Goal: Task Accomplishment & Management: Manage account settings

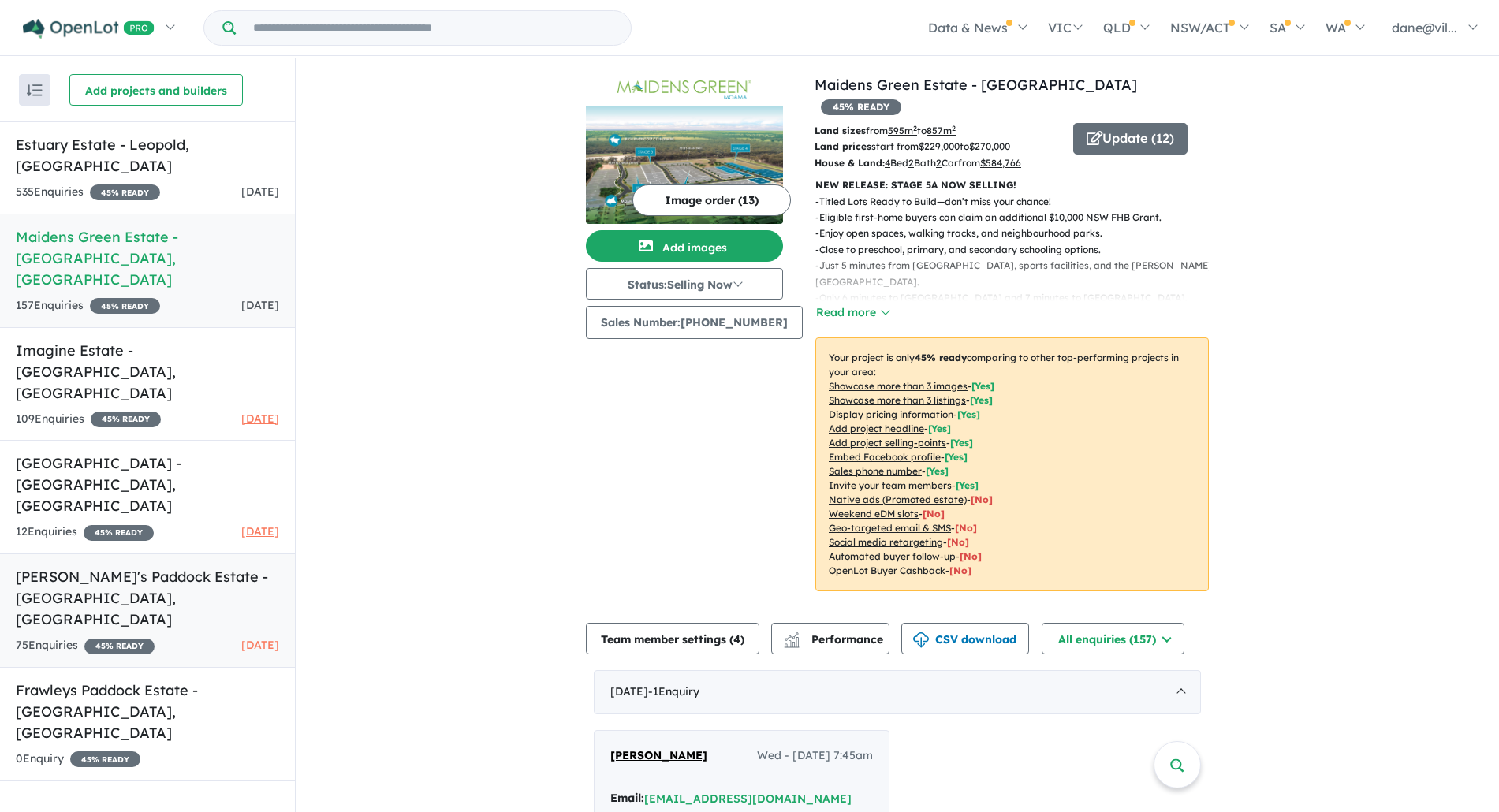
click at [192, 566] on h5 "[PERSON_NAME]'s Paddock Estate - [GEOGRAPHIC_DATA] , [GEOGRAPHIC_DATA]" at bounding box center [147, 598] width 263 height 64
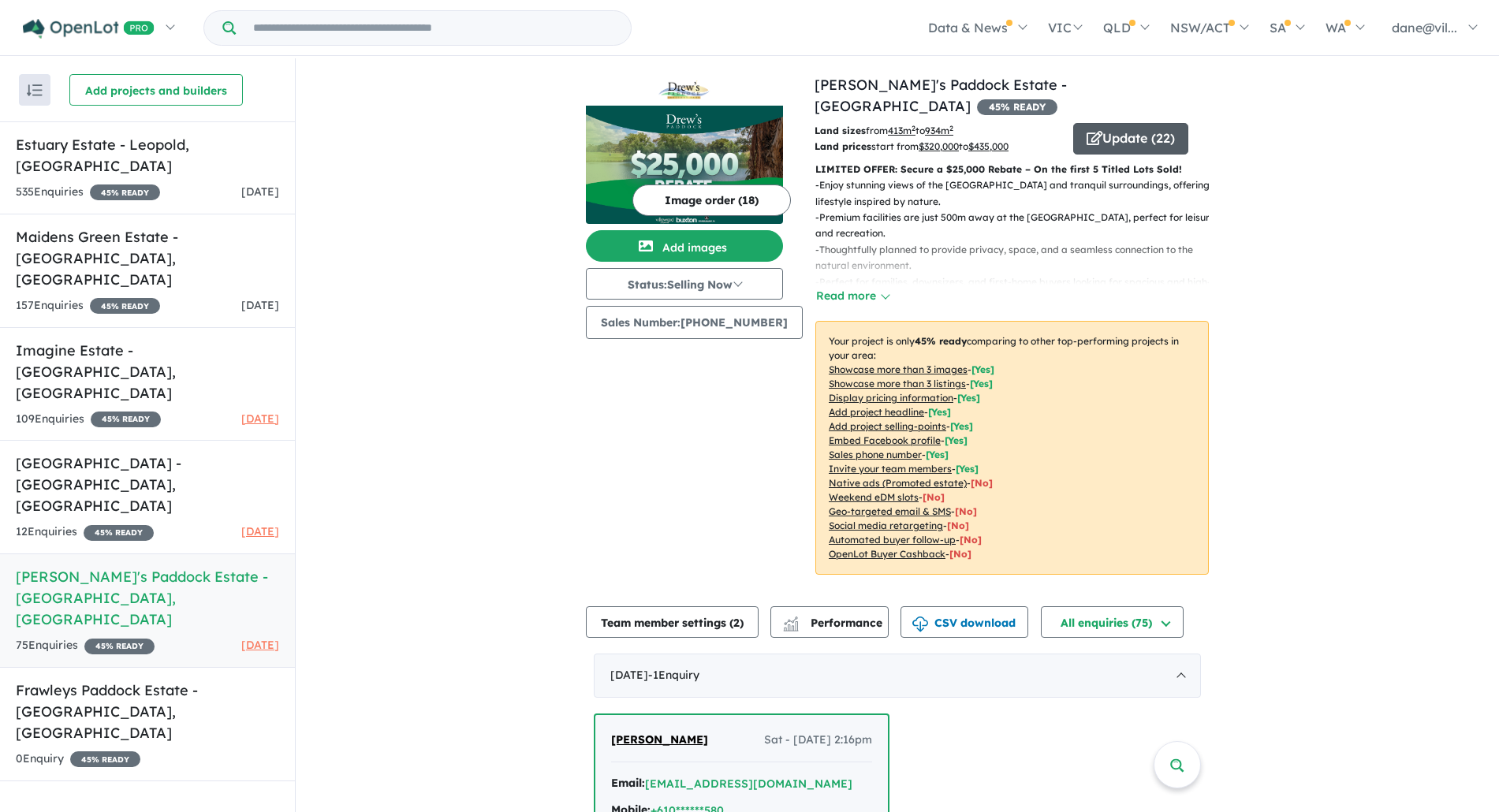
click at [1122, 123] on button "Update ( 22 )" at bounding box center [1131, 139] width 115 height 32
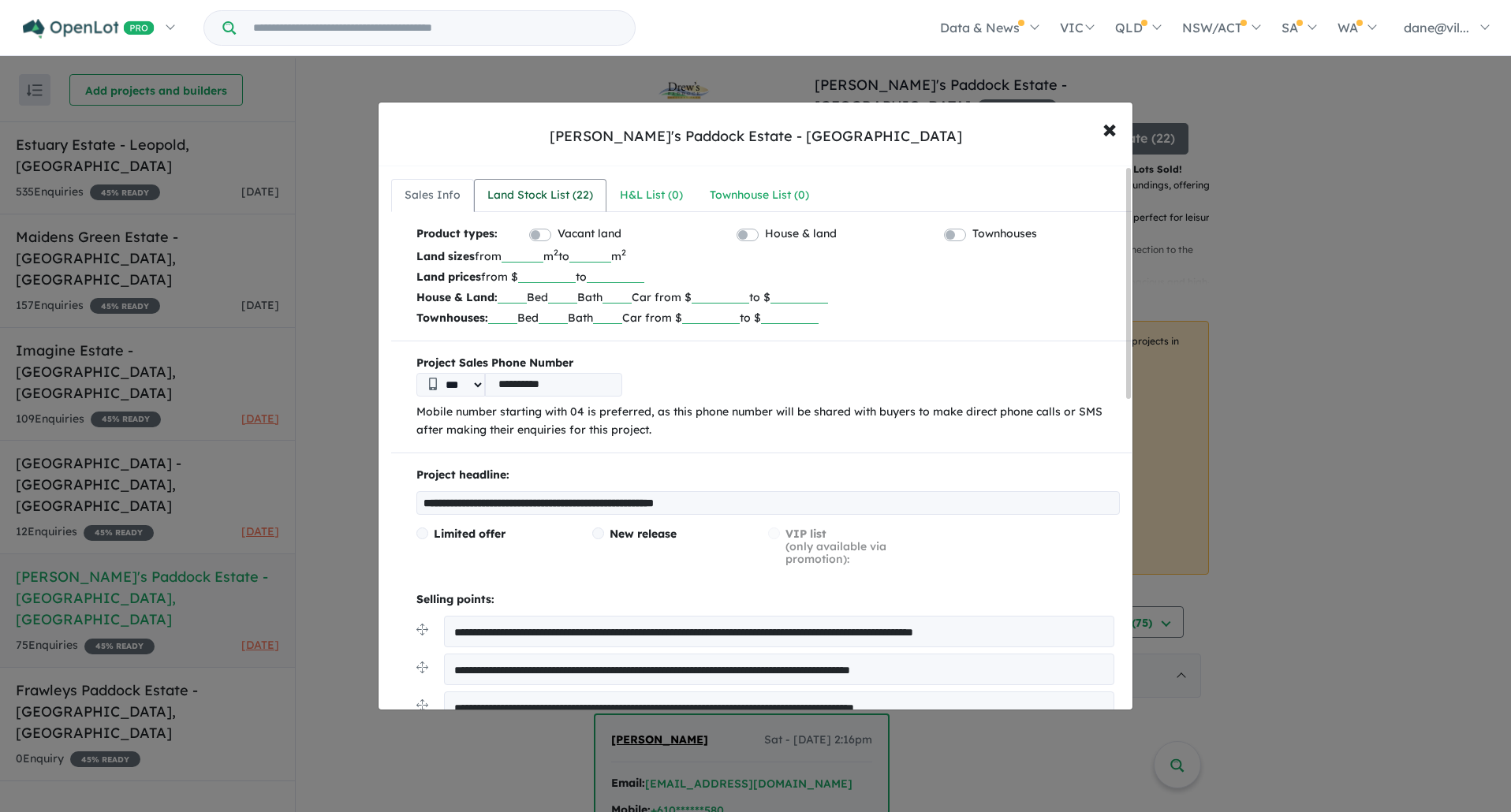
click at [553, 209] on link "Land Stock List ( 22 )" at bounding box center [540, 196] width 133 height 33
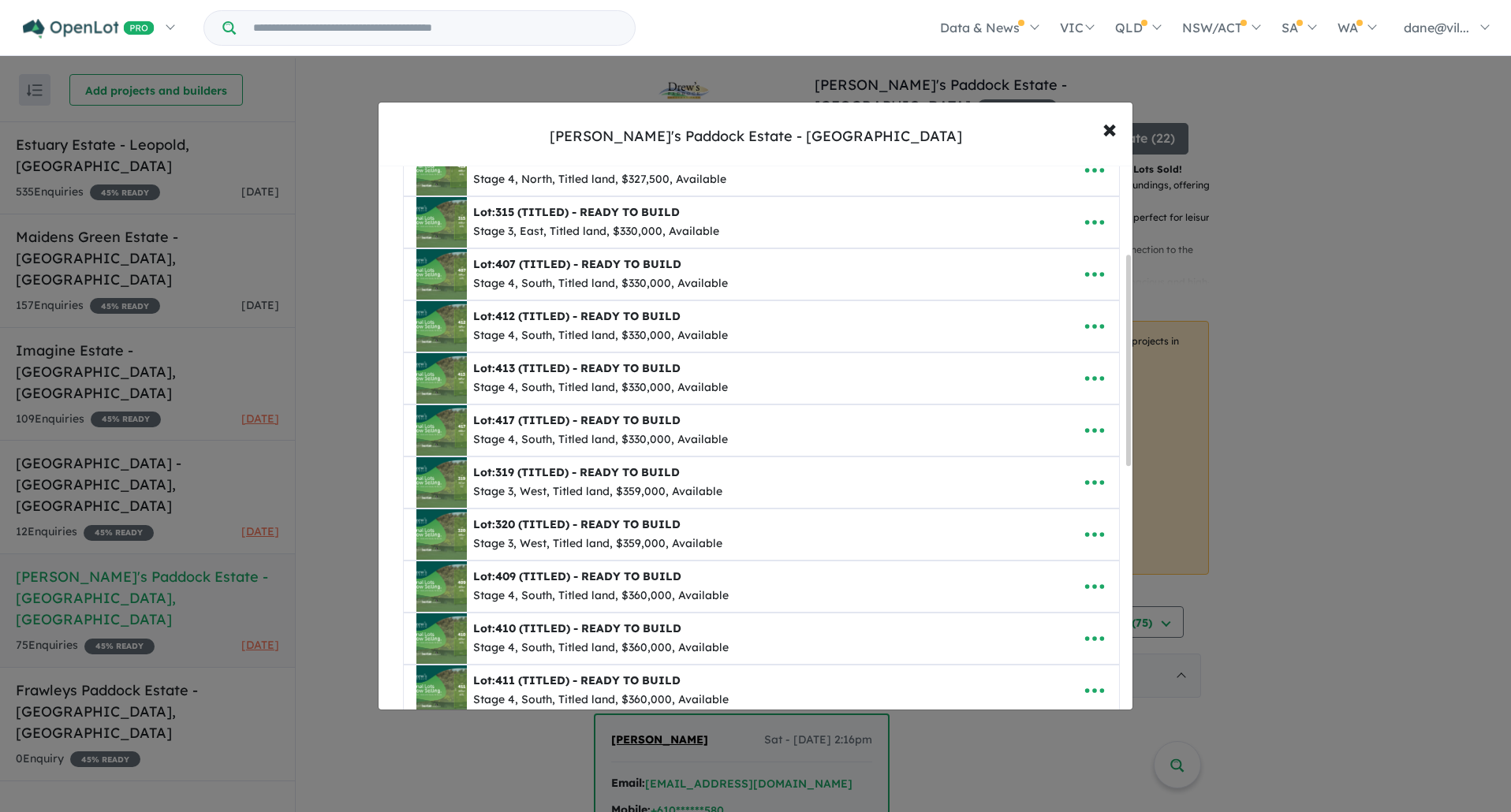
scroll to position [158, 0]
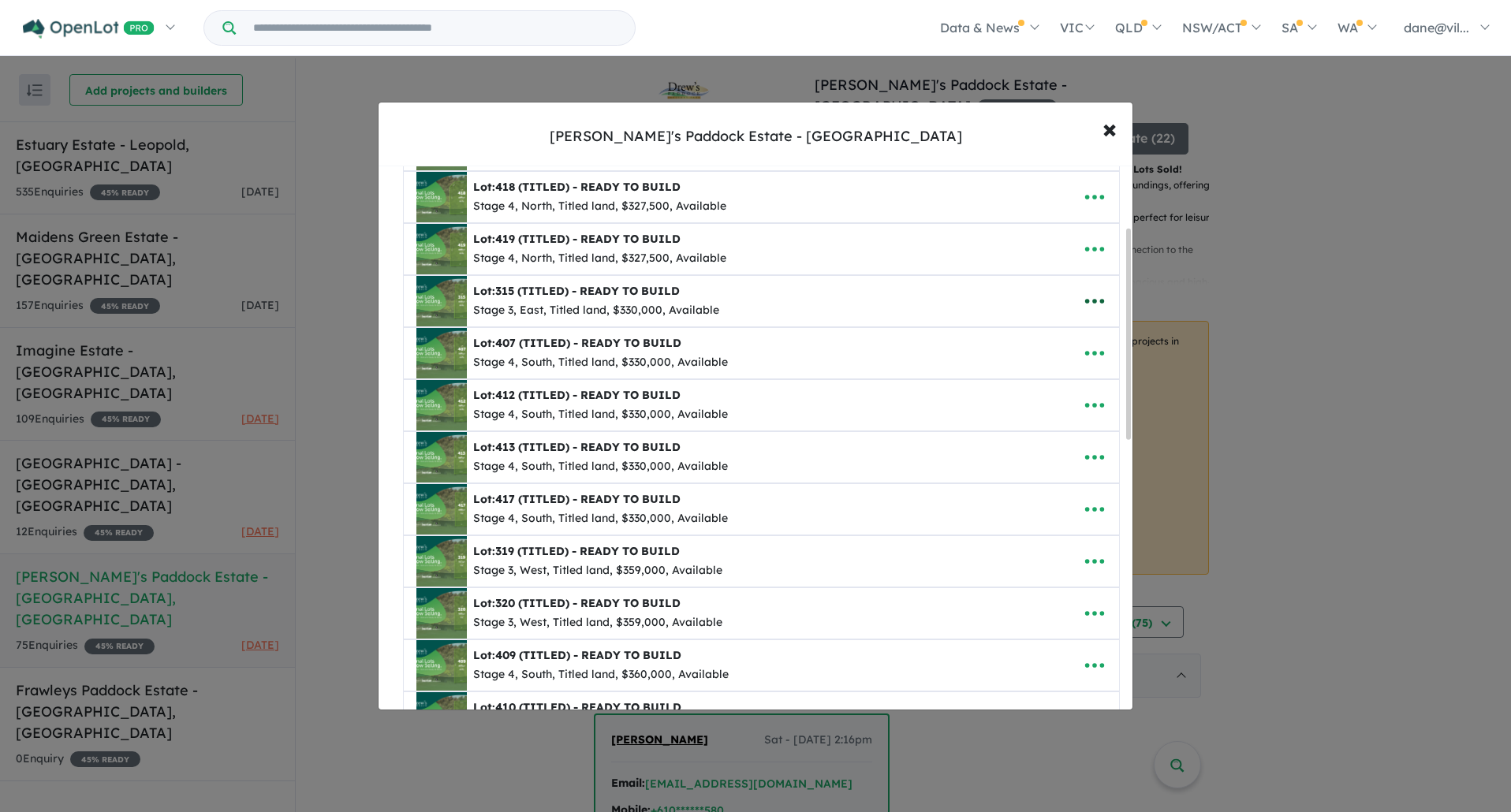
click at [1075, 297] on button "button" at bounding box center [1094, 300] width 49 height 36
click at [1045, 371] on link "Remove" at bounding box center [1060, 375] width 117 height 36
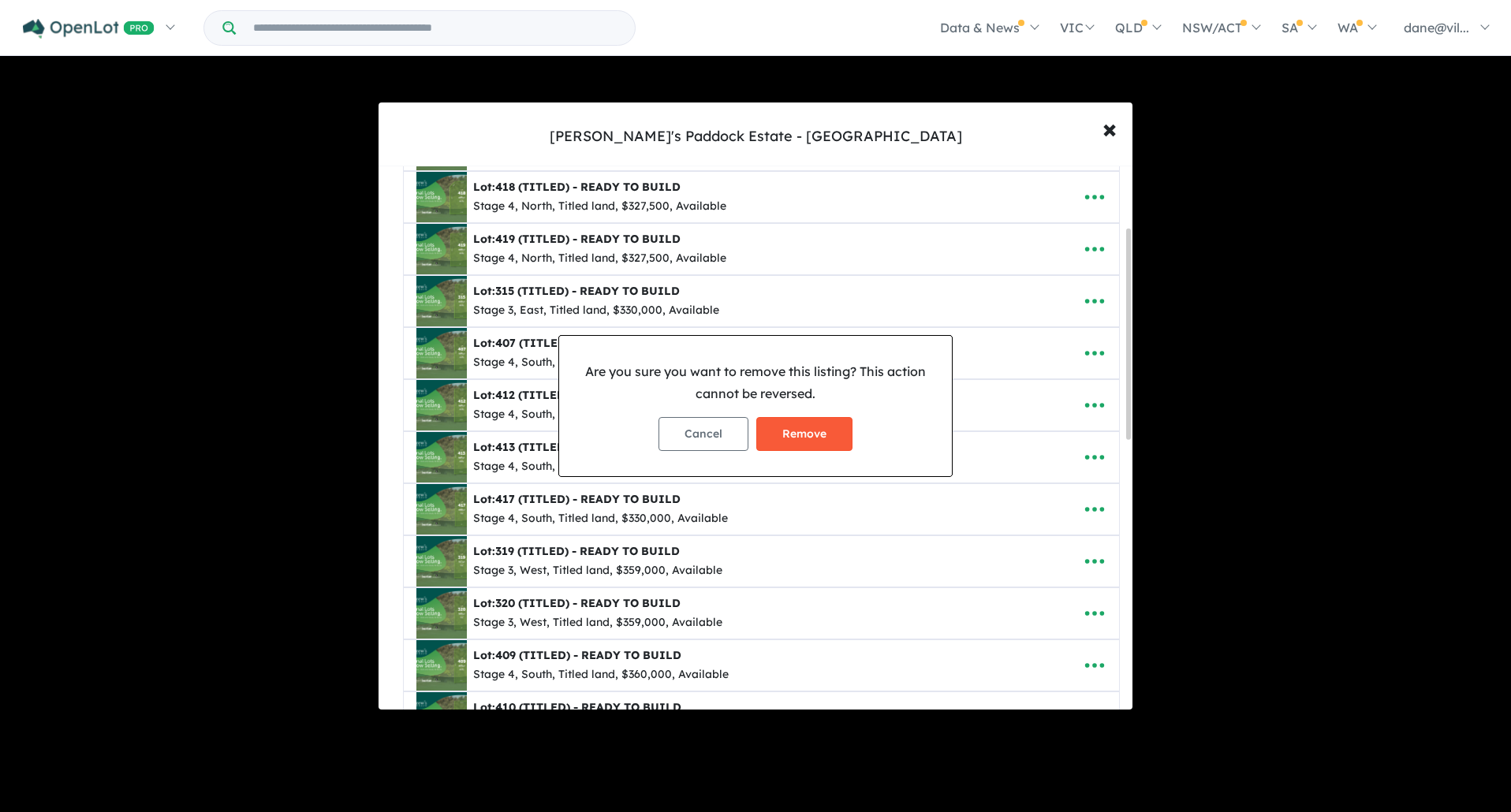
click at [839, 425] on button "Remove" at bounding box center [805, 434] width 96 height 34
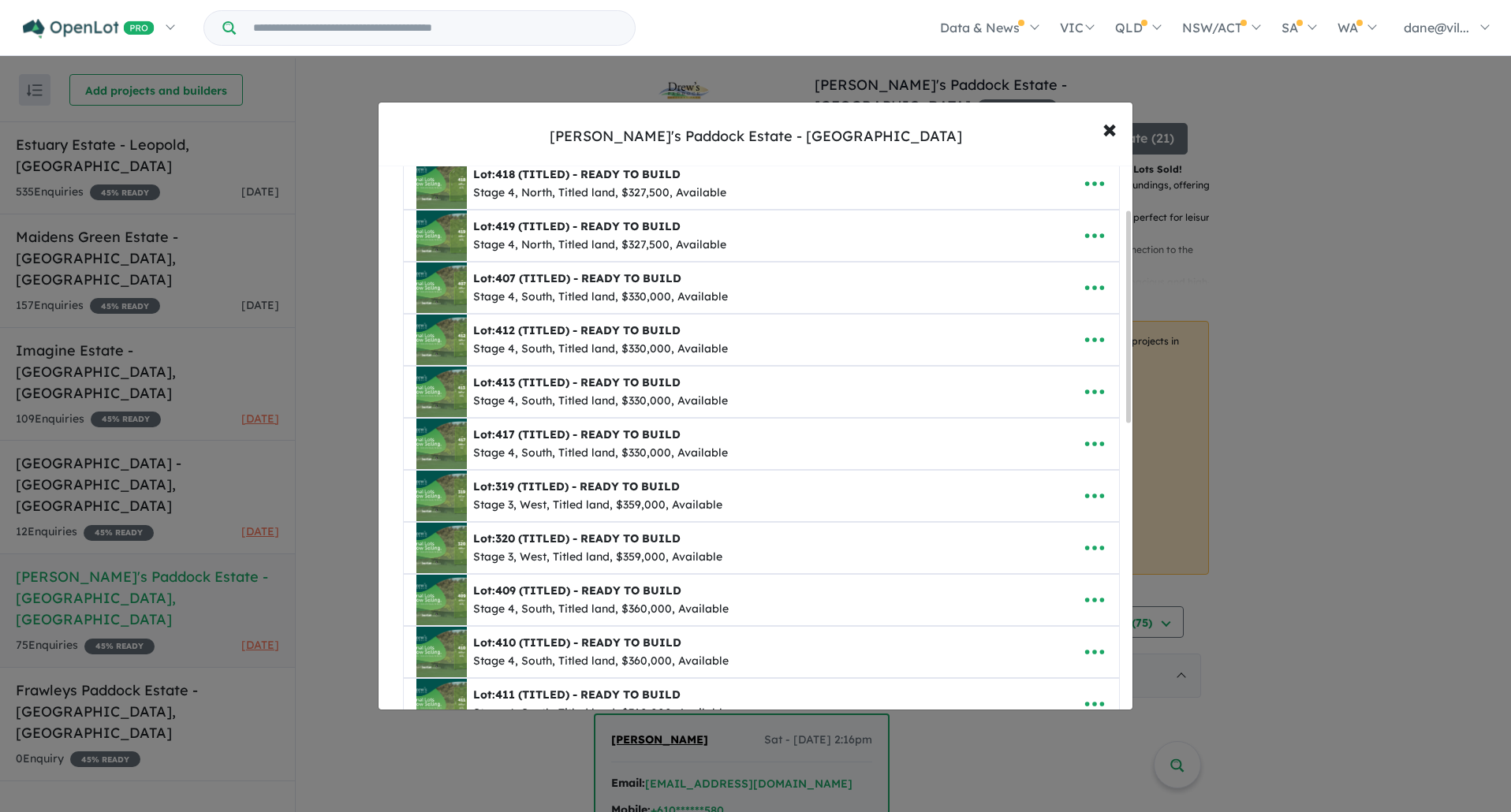
scroll to position [394, 0]
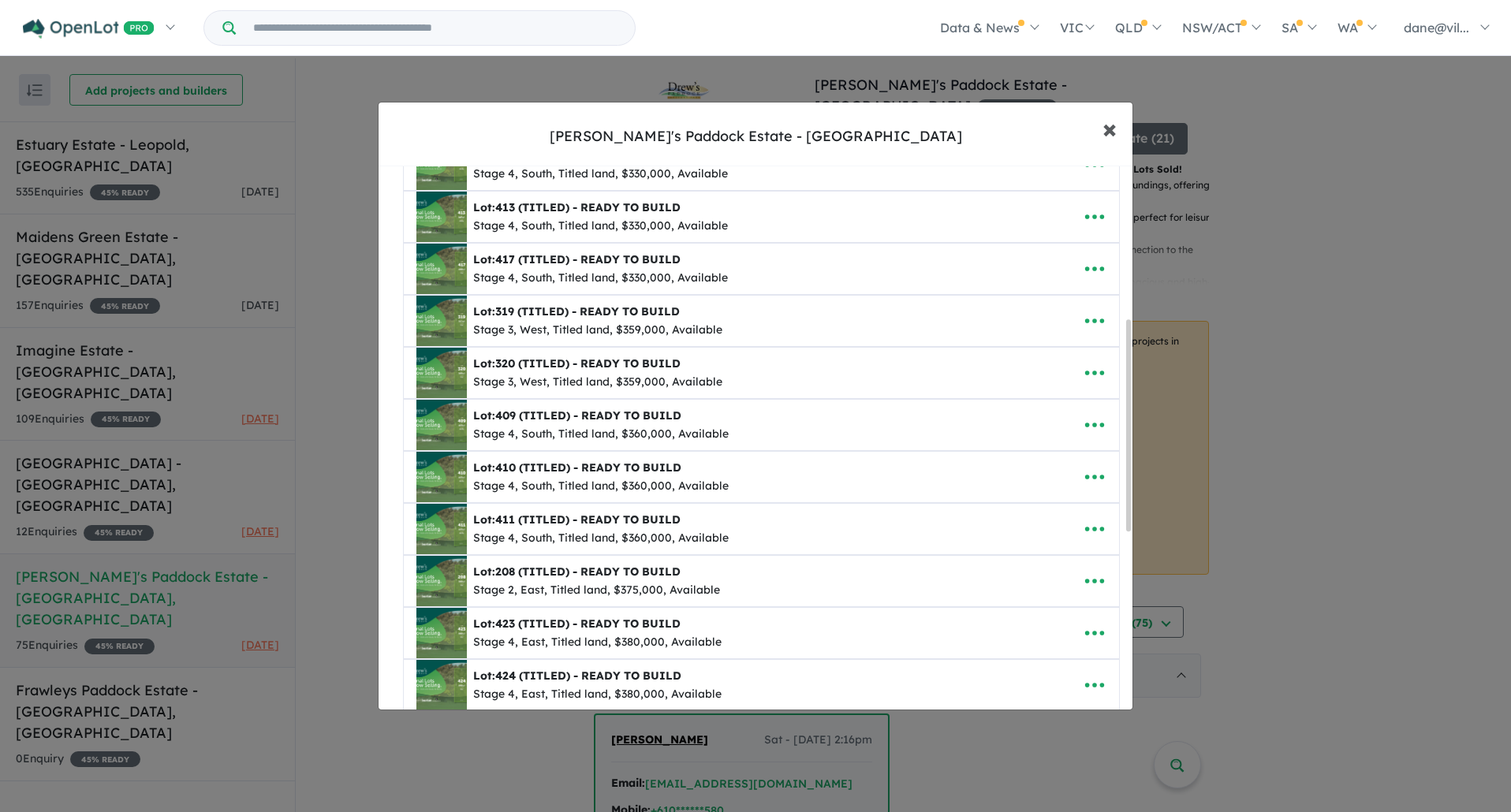
click at [1106, 128] on span "×" at bounding box center [1109, 128] width 14 height 34
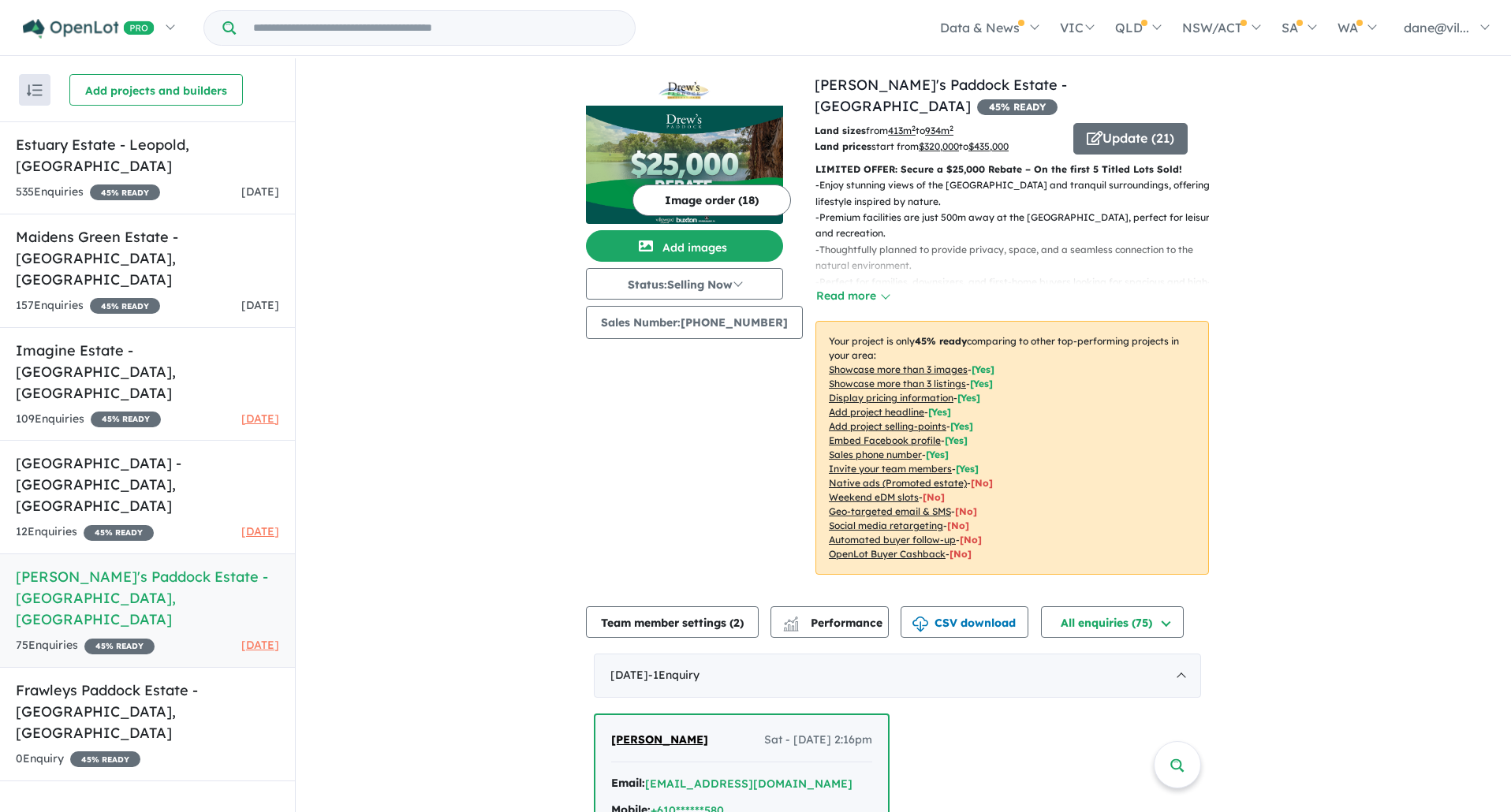
scroll to position [0, 0]
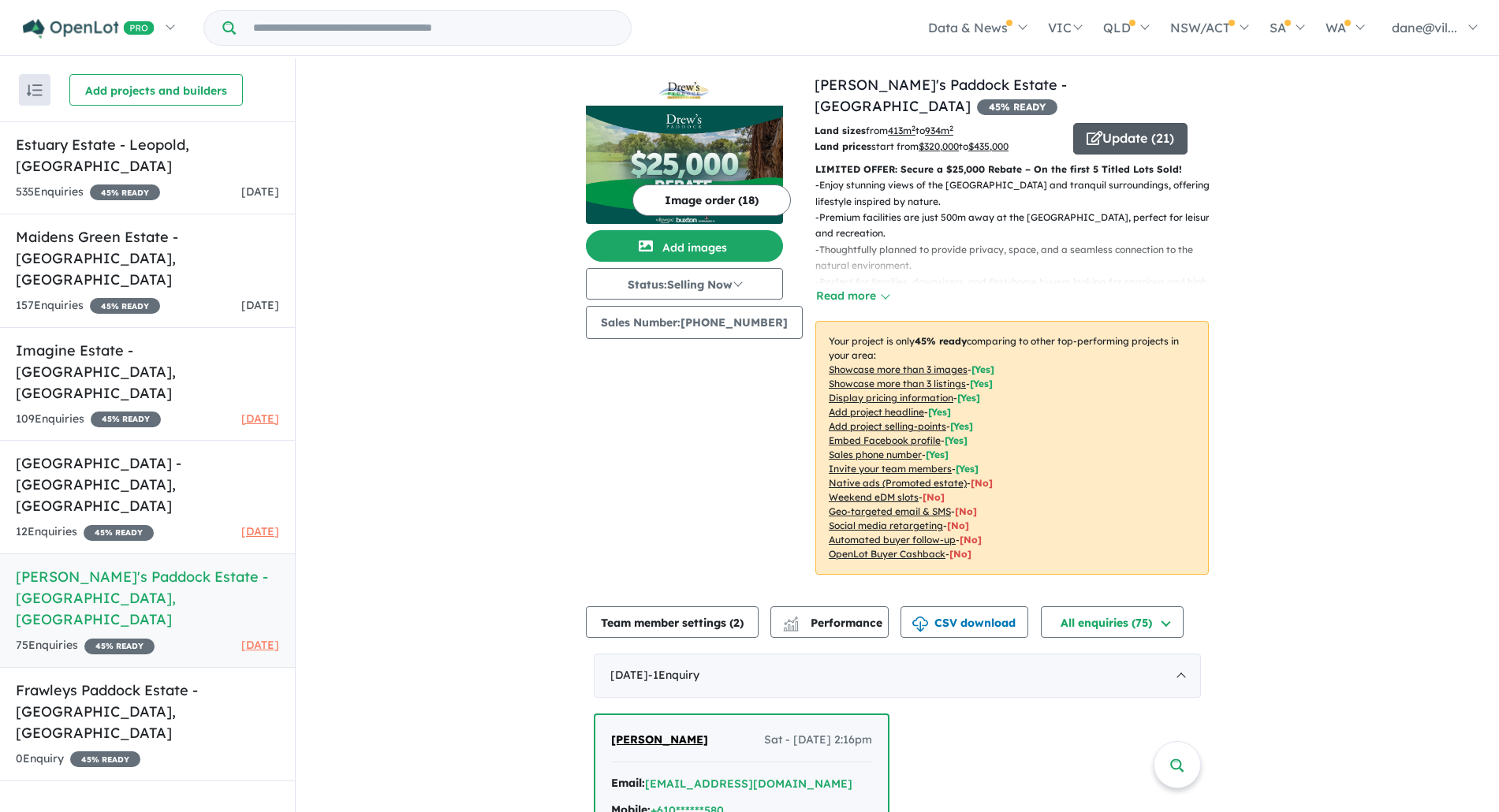
click at [1086, 131] on icon "button" at bounding box center [1094, 137] width 16 height 14
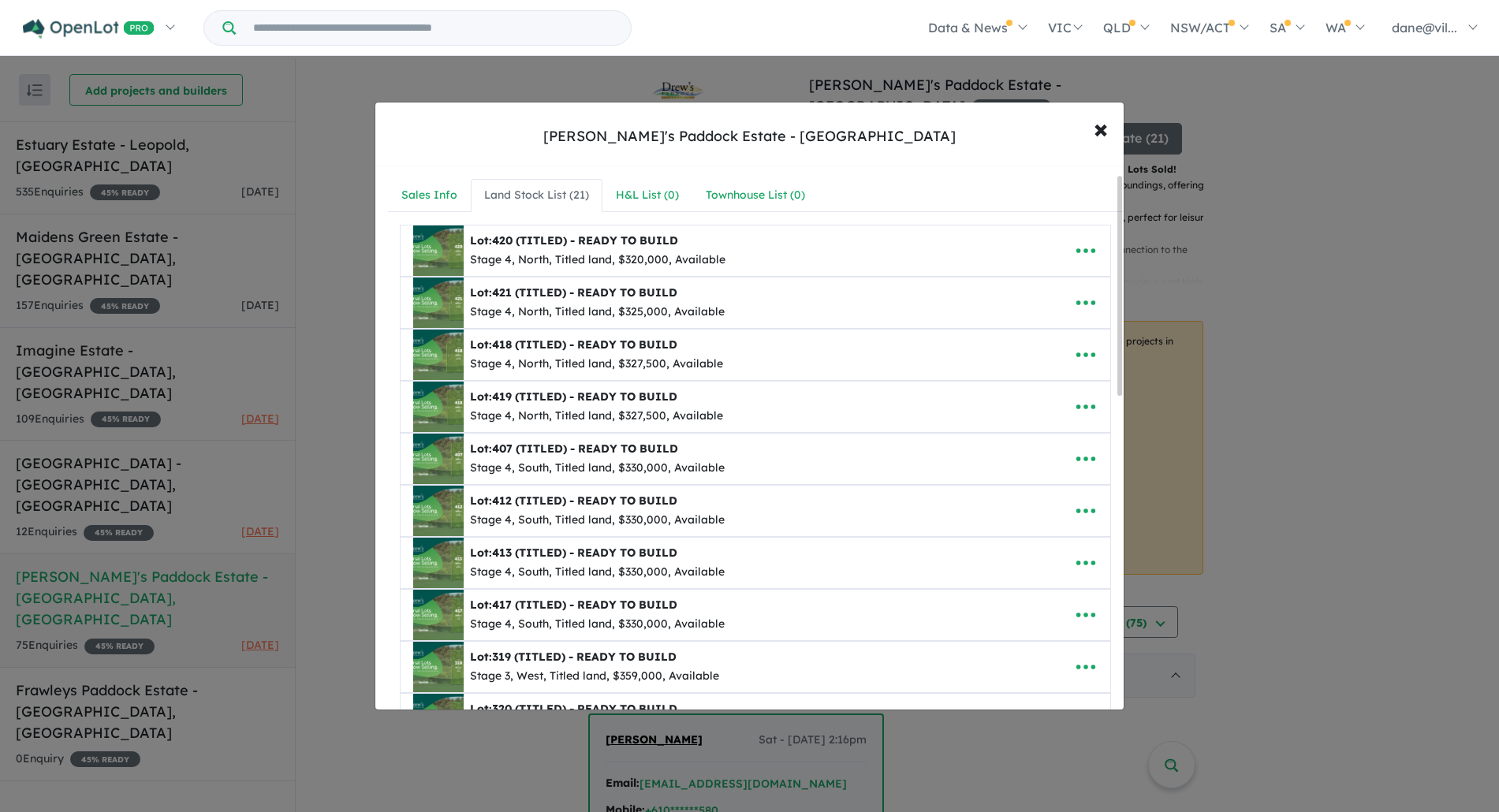
click at [1122, 356] on div at bounding box center [1119, 285] width 5 height 220
click at [1114, 131] on span "×" at bounding box center [1109, 128] width 14 height 34
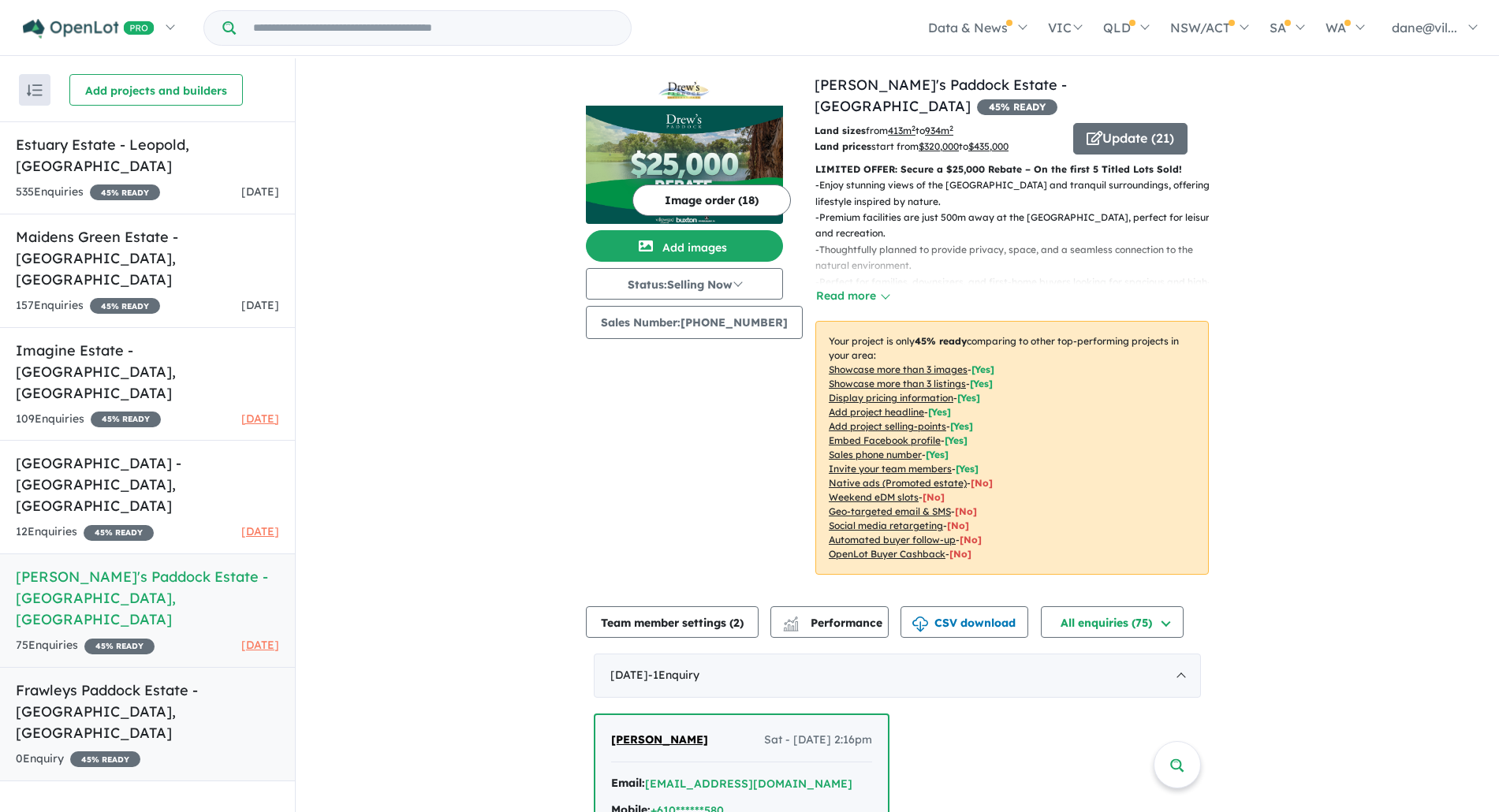
click at [185, 679] on h5 "Frawleys Paddock Estate - [GEOGRAPHIC_DATA] , [GEOGRAPHIC_DATA]" at bounding box center [147, 711] width 263 height 64
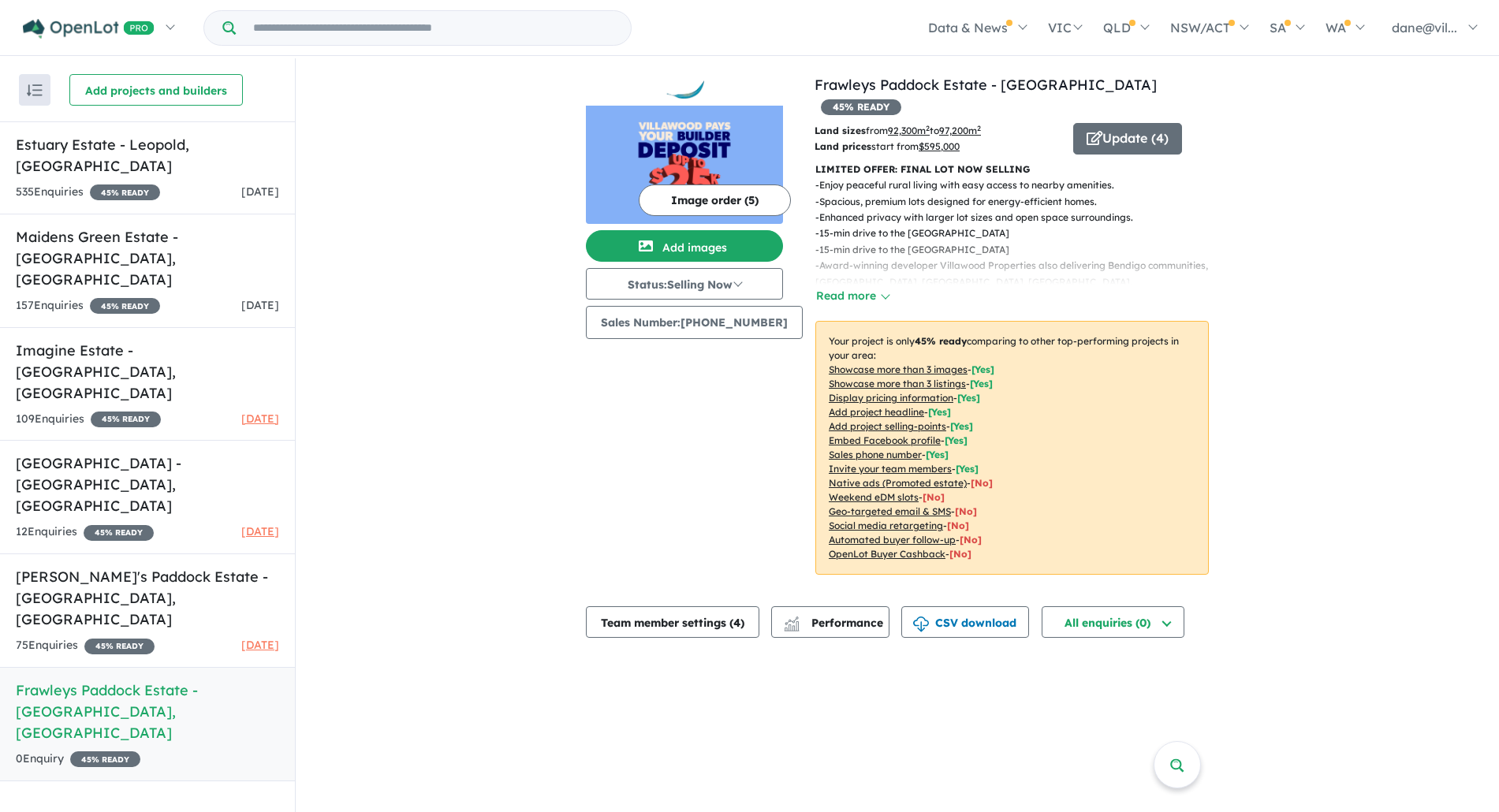
click at [668, 203] on button "Image order ( 5 )" at bounding box center [715, 200] width 152 height 32
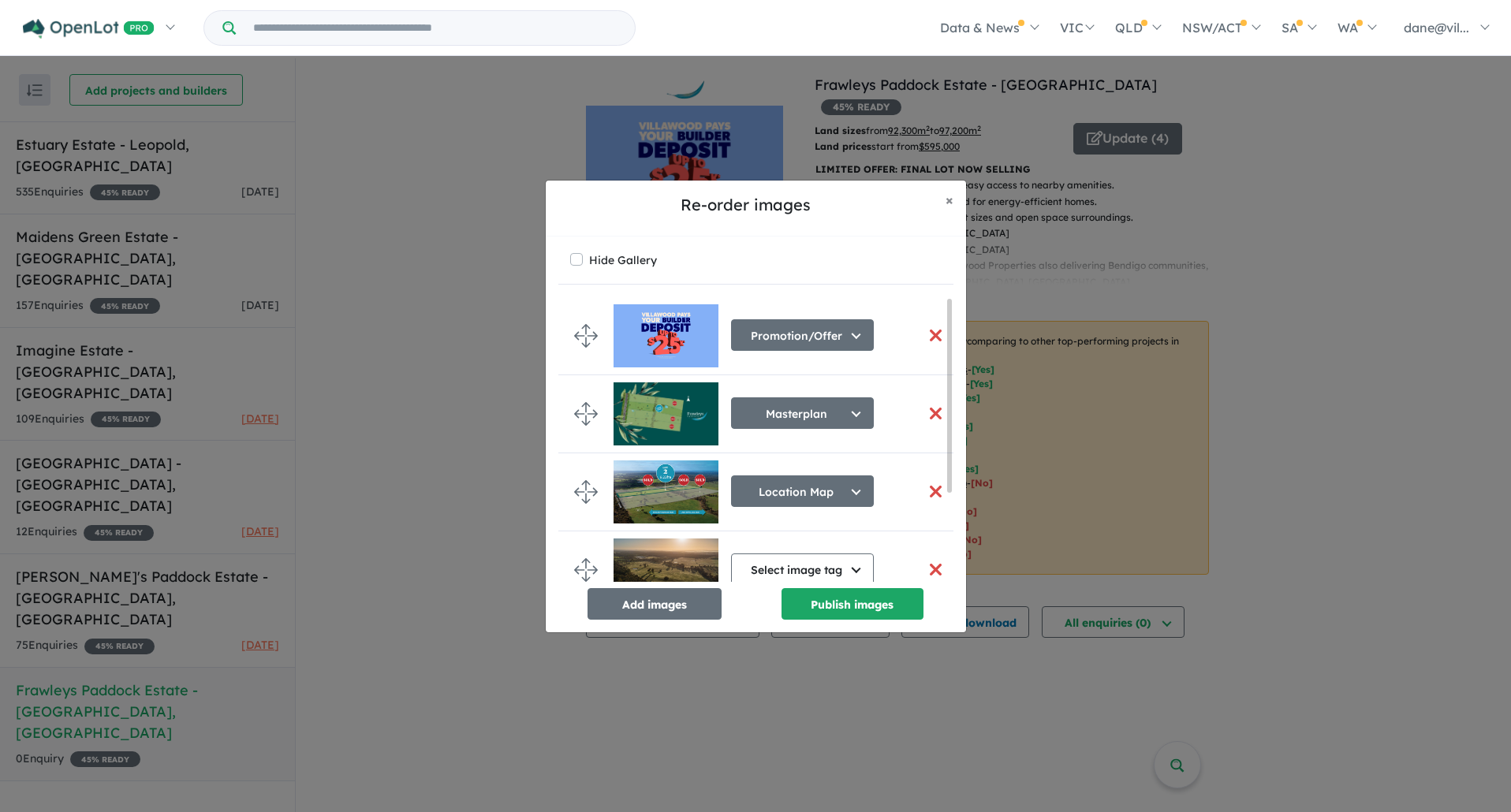
click at [933, 335] on button "button" at bounding box center [936, 336] width 33 height 34
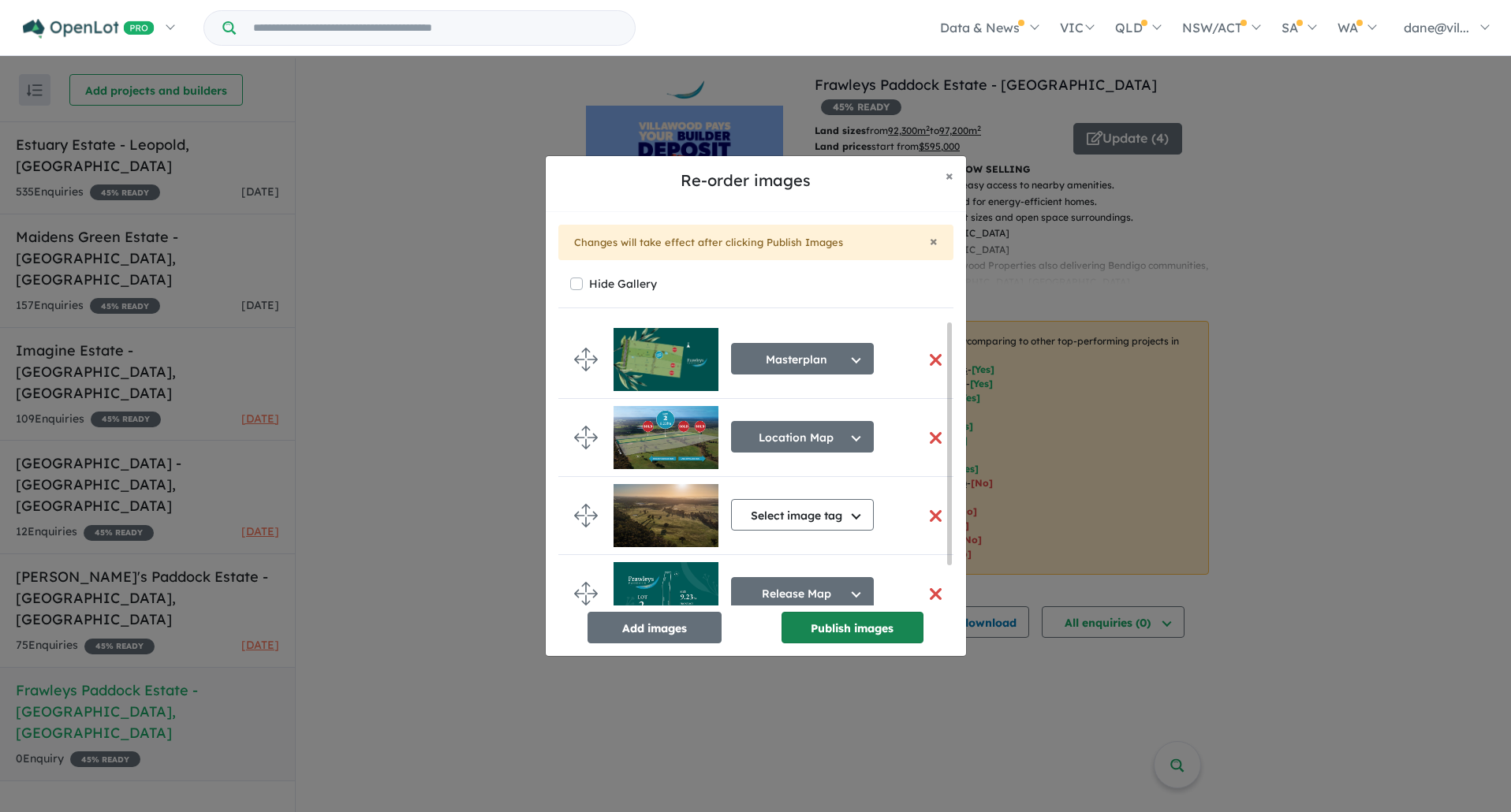
click at [879, 628] on button "Publish images" at bounding box center [852, 628] width 142 height 32
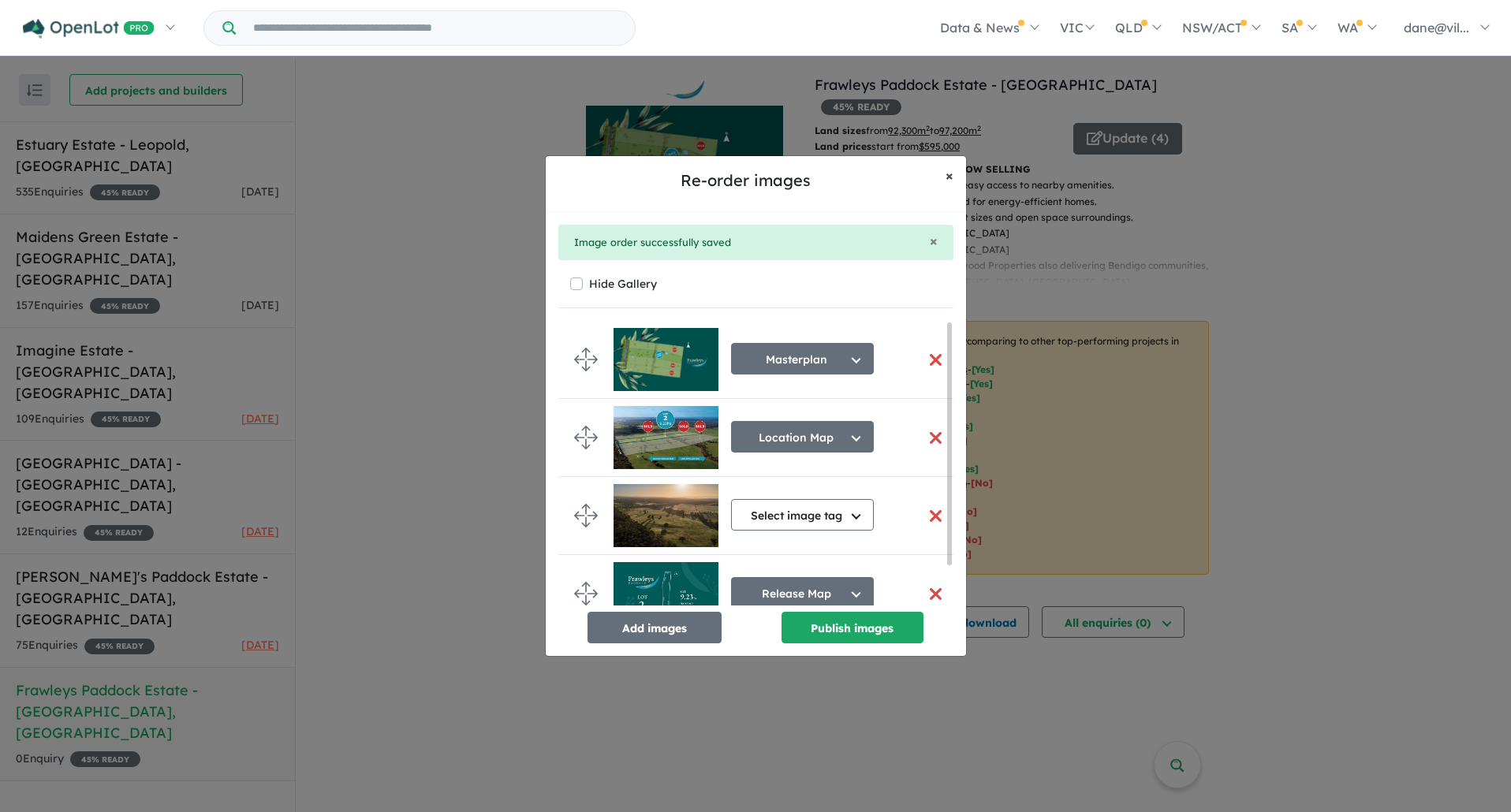
click at [937, 182] on button "× Close" at bounding box center [949, 175] width 33 height 40
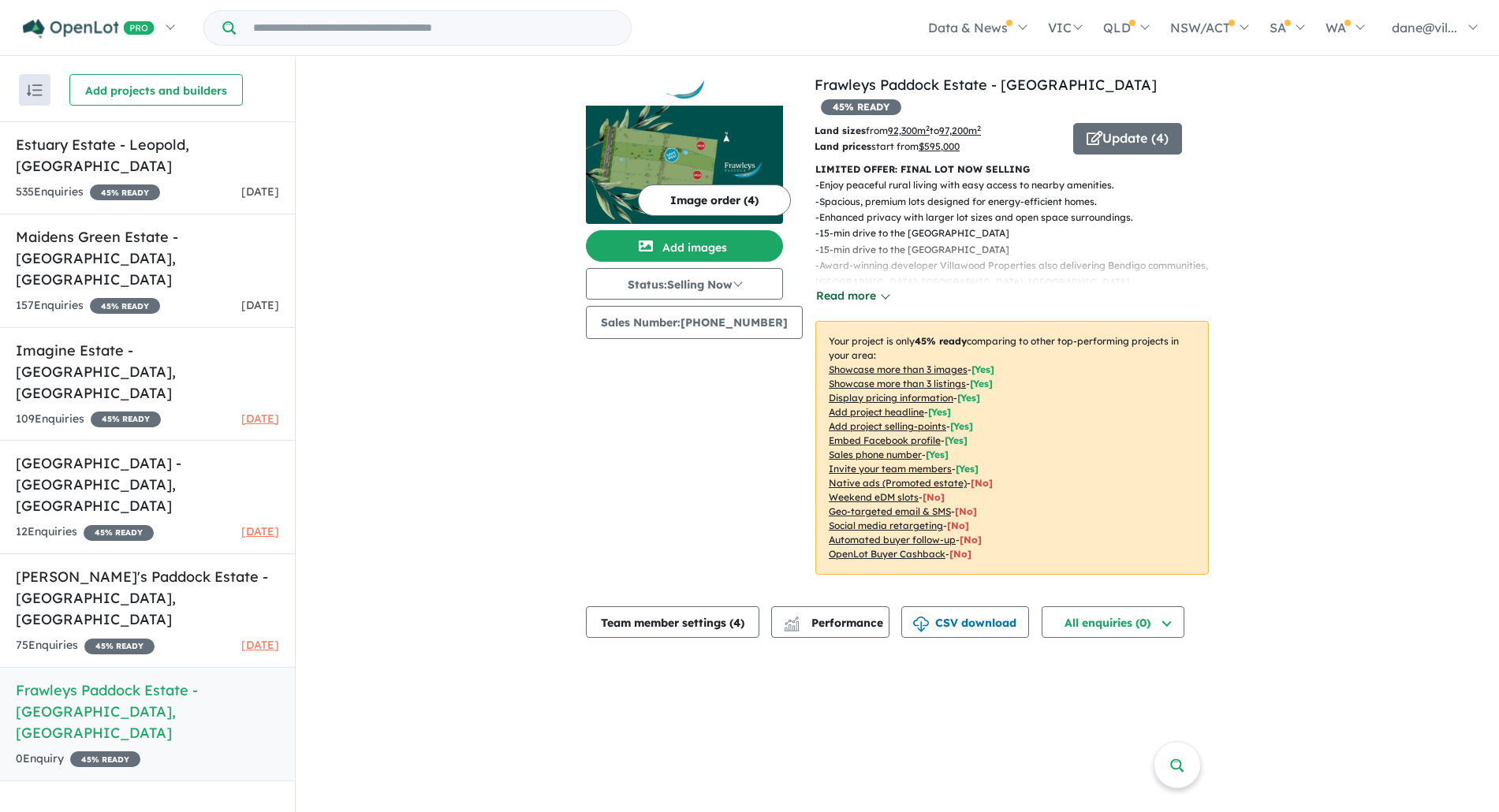
click at [834, 287] on button "Read more" at bounding box center [853, 297] width 74 height 19
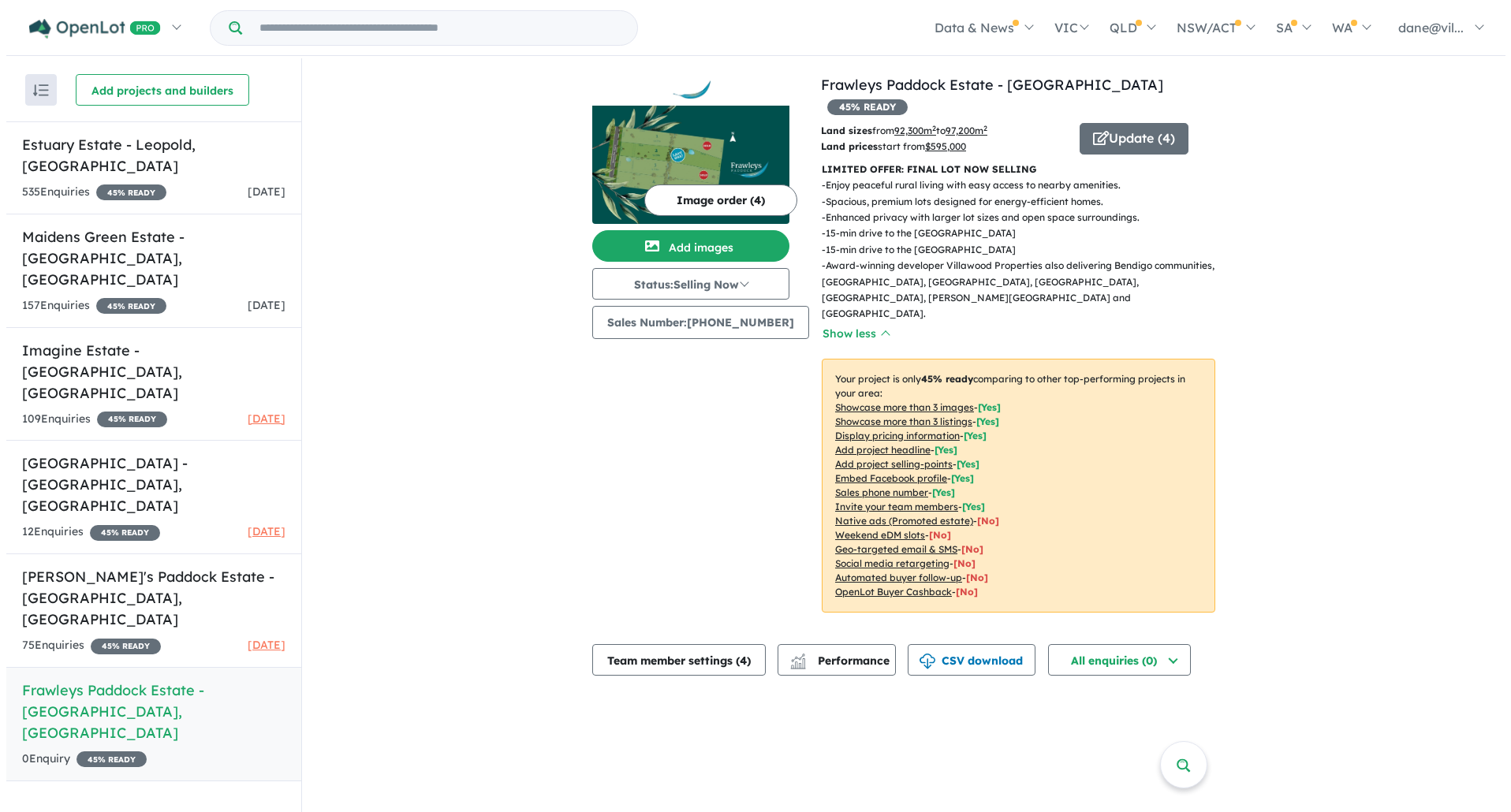
scroll to position [3, 0]
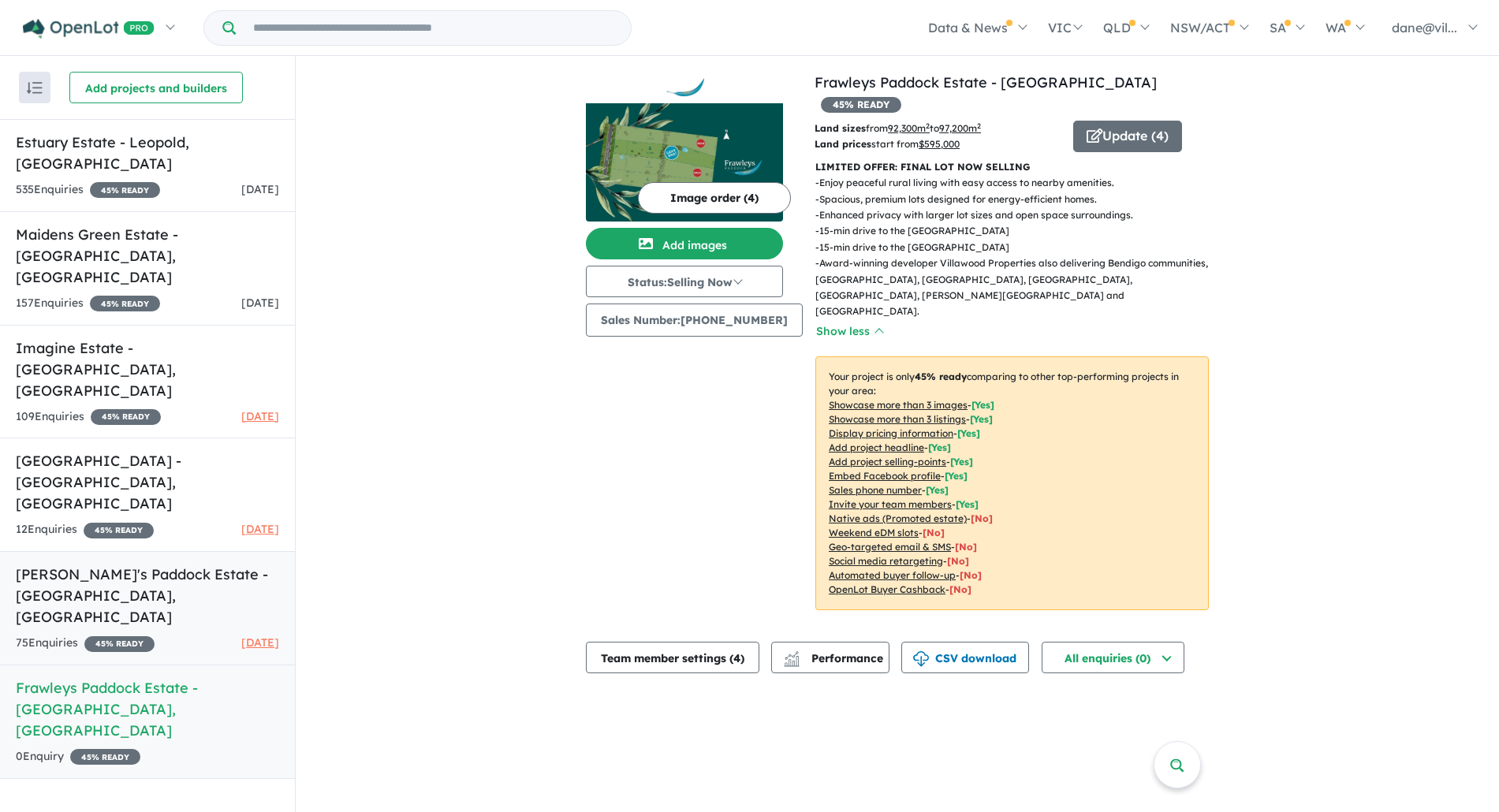
click at [159, 564] on h5 "[PERSON_NAME]'s Paddock Estate - [GEOGRAPHIC_DATA] , [GEOGRAPHIC_DATA]" at bounding box center [147, 595] width 263 height 64
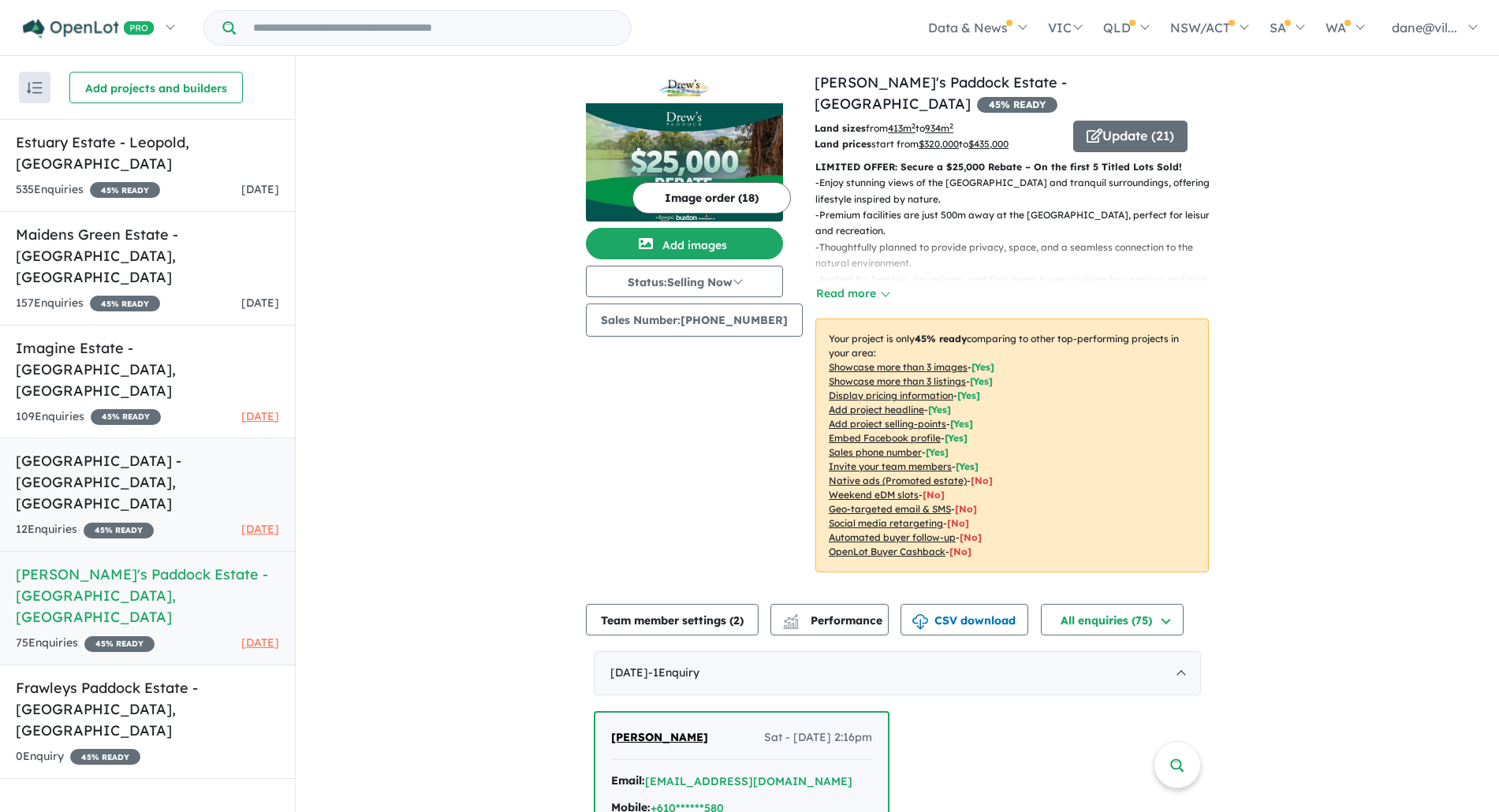
click at [177, 450] on h5 "[GEOGRAPHIC_DATA] - [GEOGRAPHIC_DATA] , [GEOGRAPHIC_DATA]" at bounding box center [147, 482] width 263 height 64
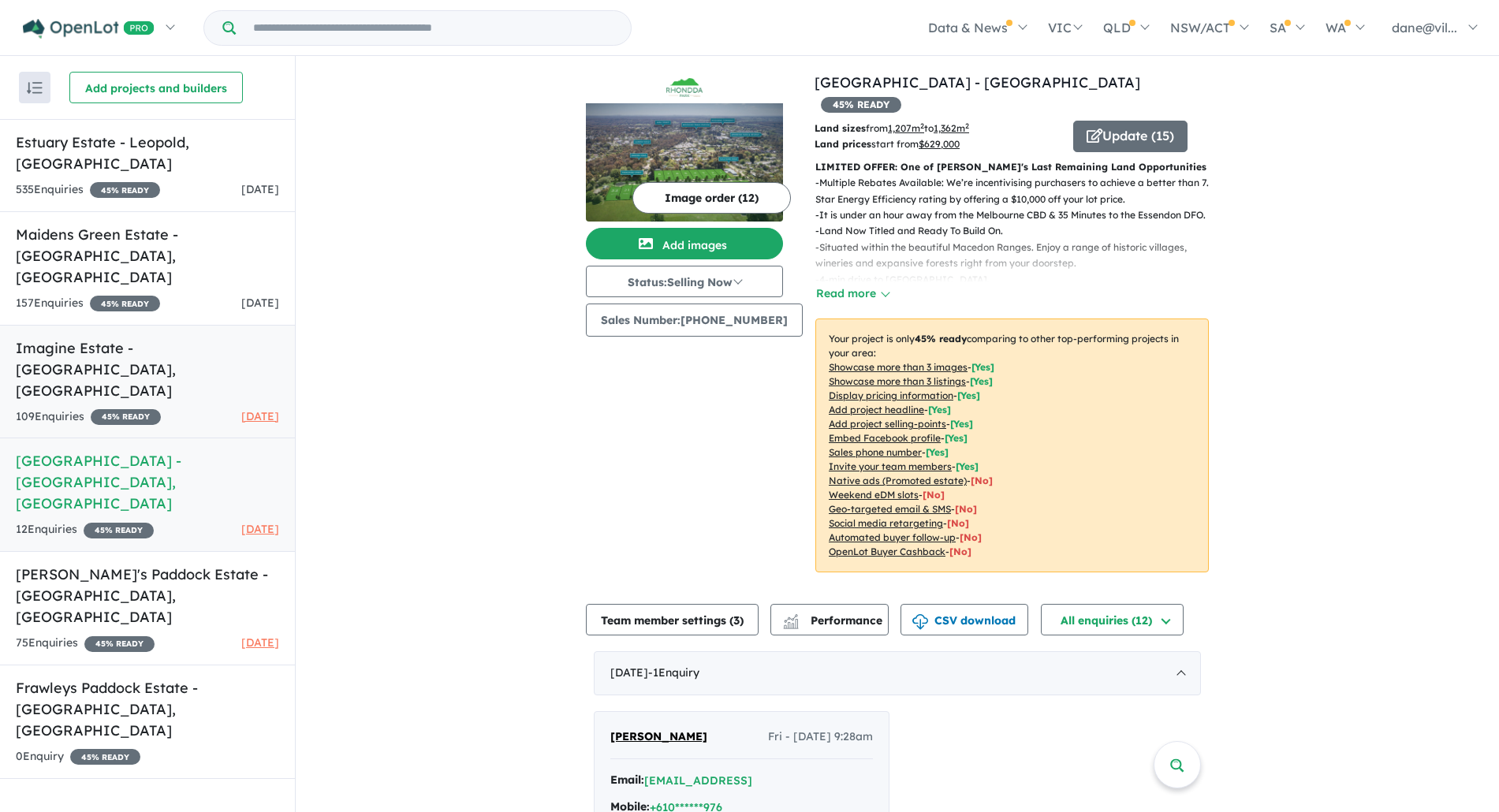
click at [187, 408] on div "109 Enquir ies ( 0 unread) 45 % READY [DATE]" at bounding box center [147, 417] width 263 height 19
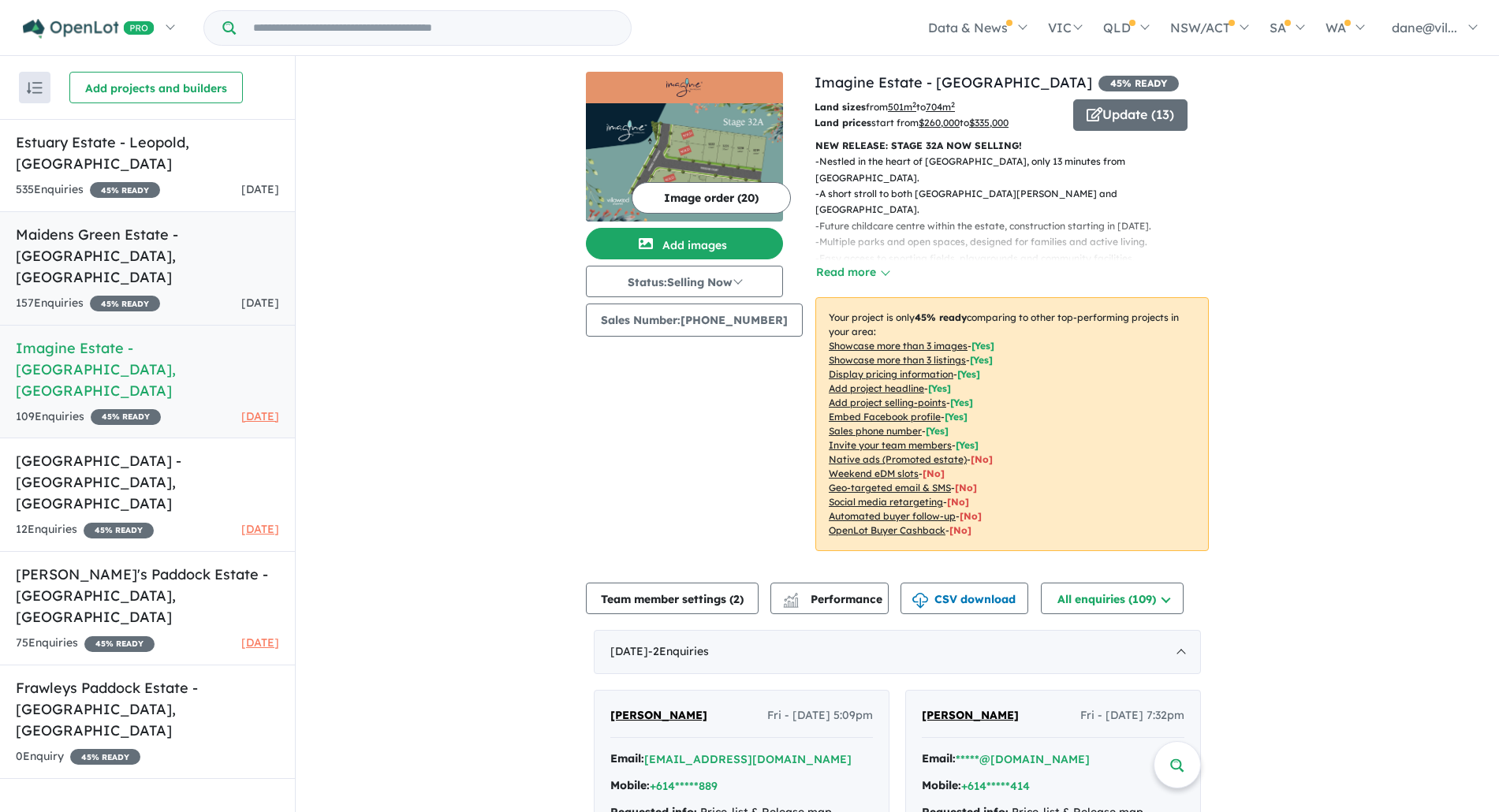
click at [205, 294] on div "157 Enquir ies ( 0 unread) 45 % READY [DATE]" at bounding box center [147, 303] width 263 height 19
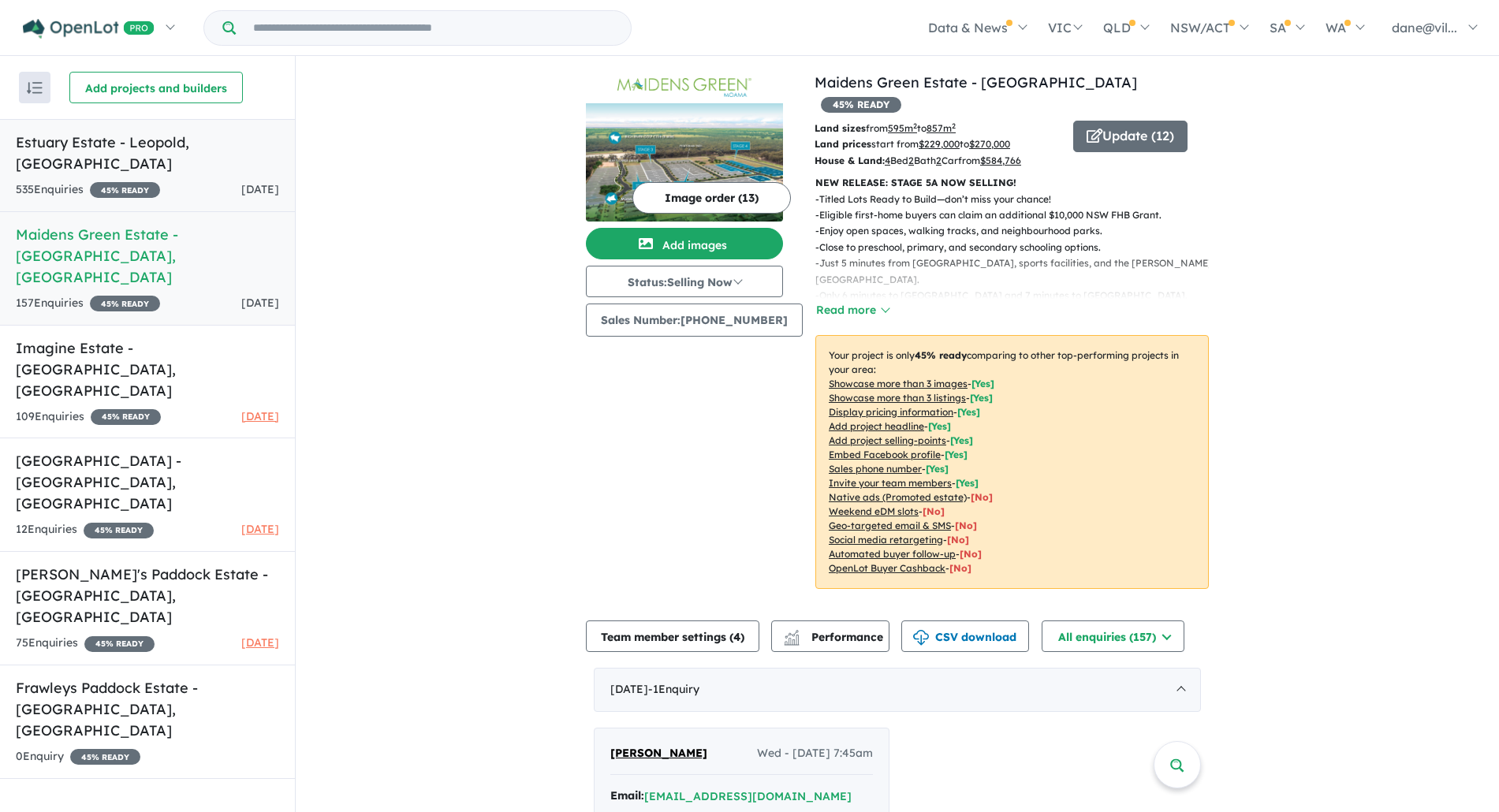
click at [217, 151] on h5 "Estuary Estate - [GEOGRAPHIC_DATA] , [GEOGRAPHIC_DATA]" at bounding box center [147, 153] width 263 height 43
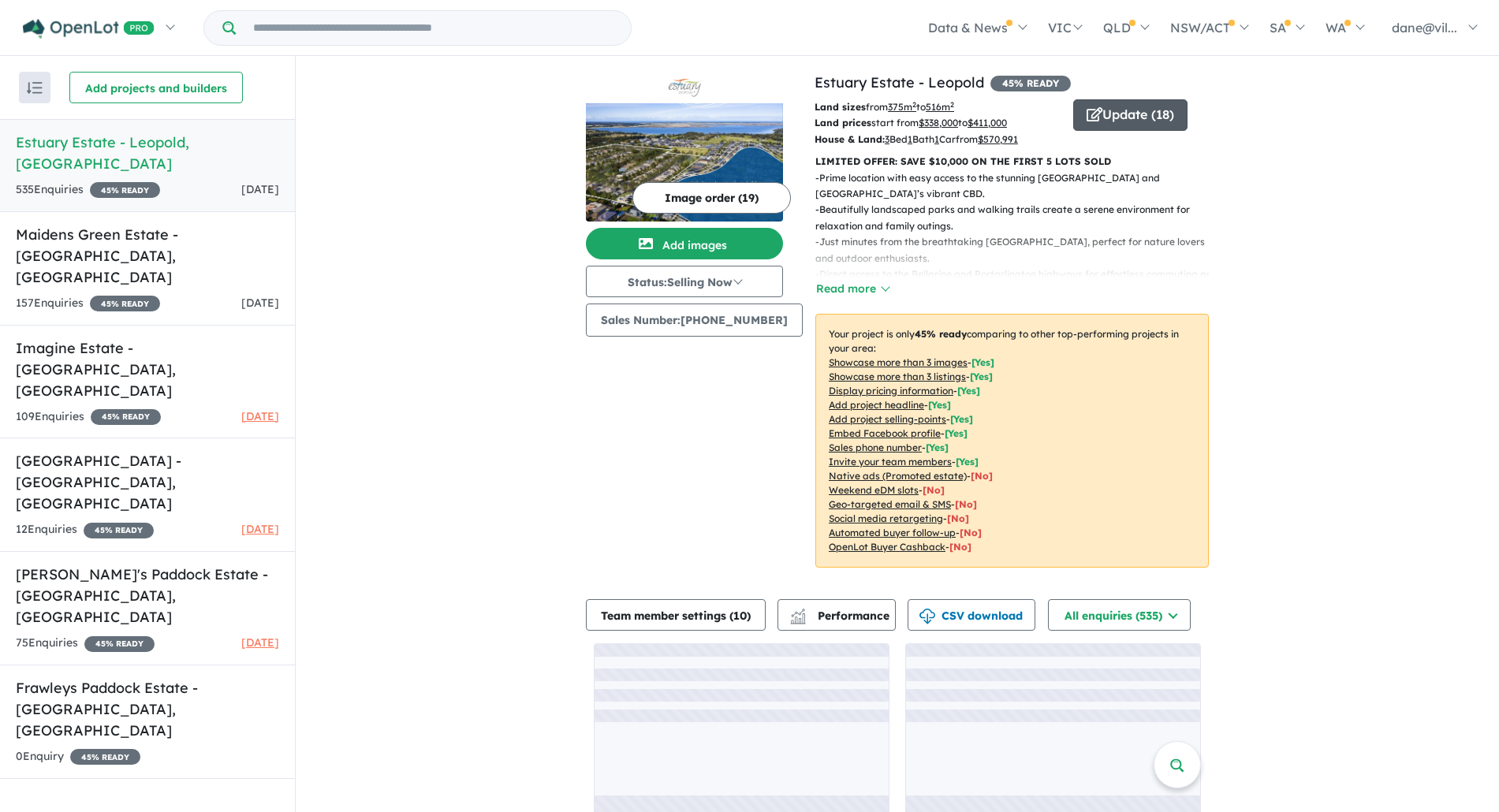
click at [1124, 121] on button "Update ( 18 )" at bounding box center [1130, 115] width 114 height 32
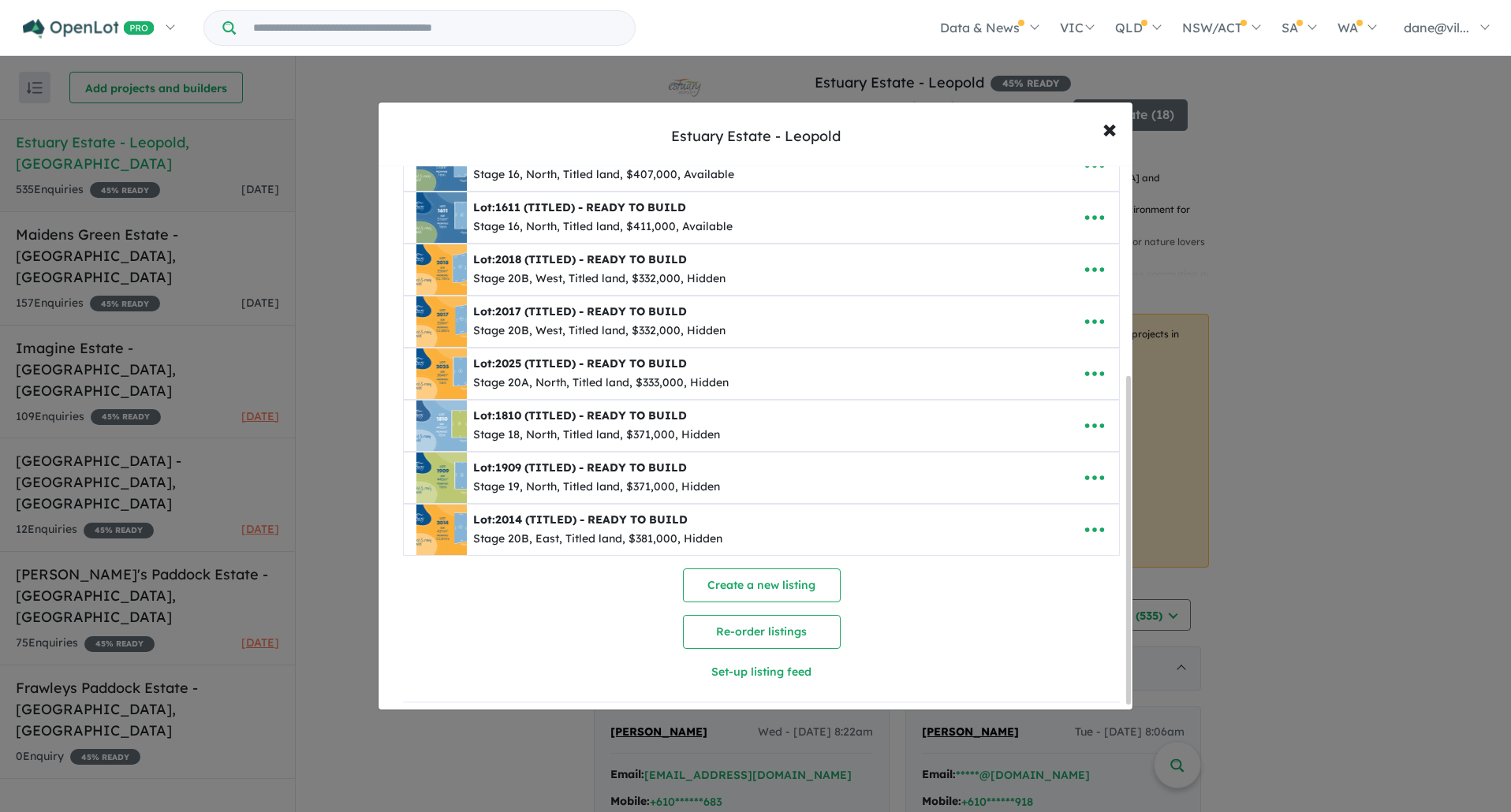
scroll to position [356, 0]
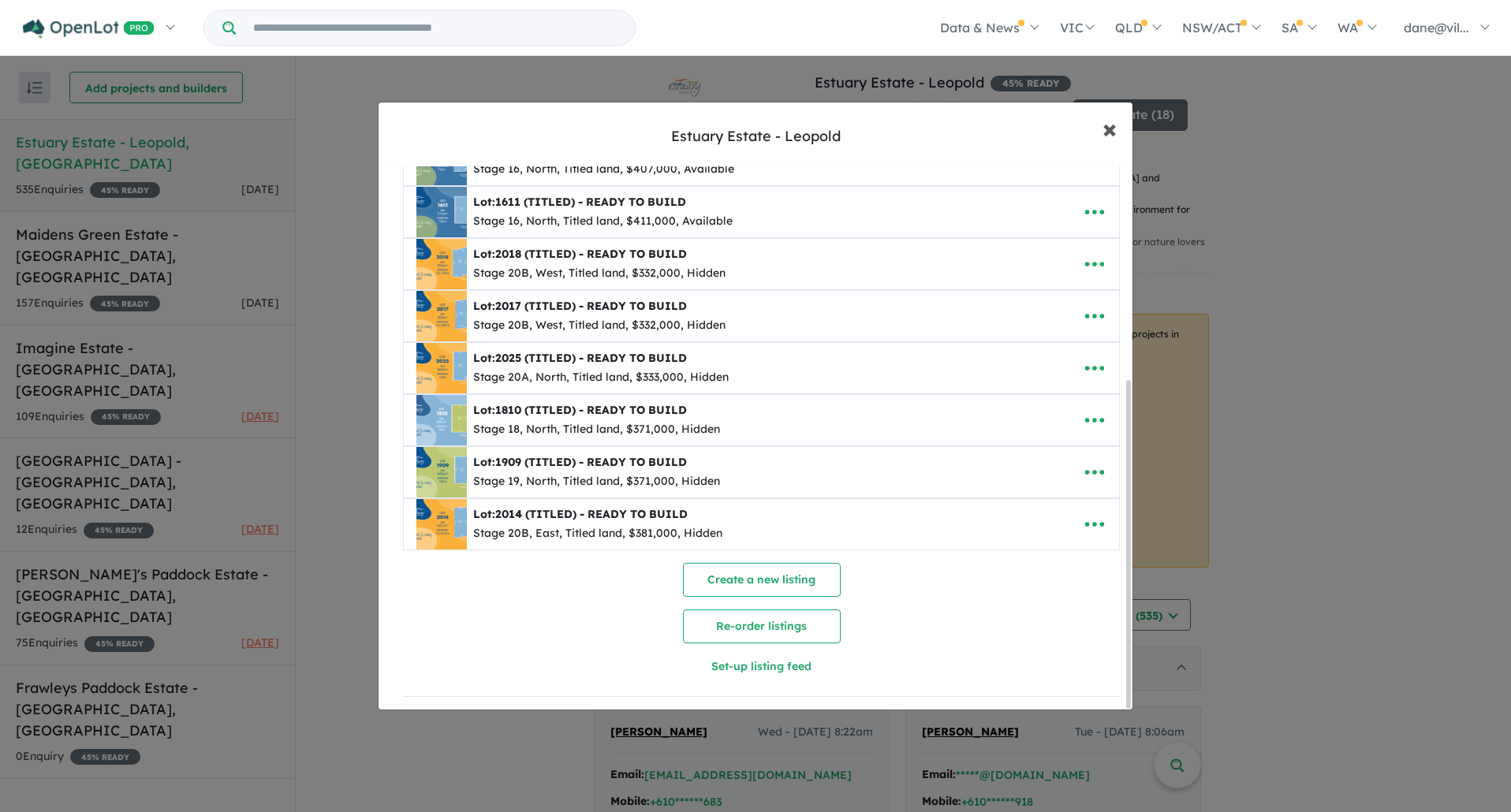
click at [1102, 124] on span "×" at bounding box center [1109, 128] width 14 height 34
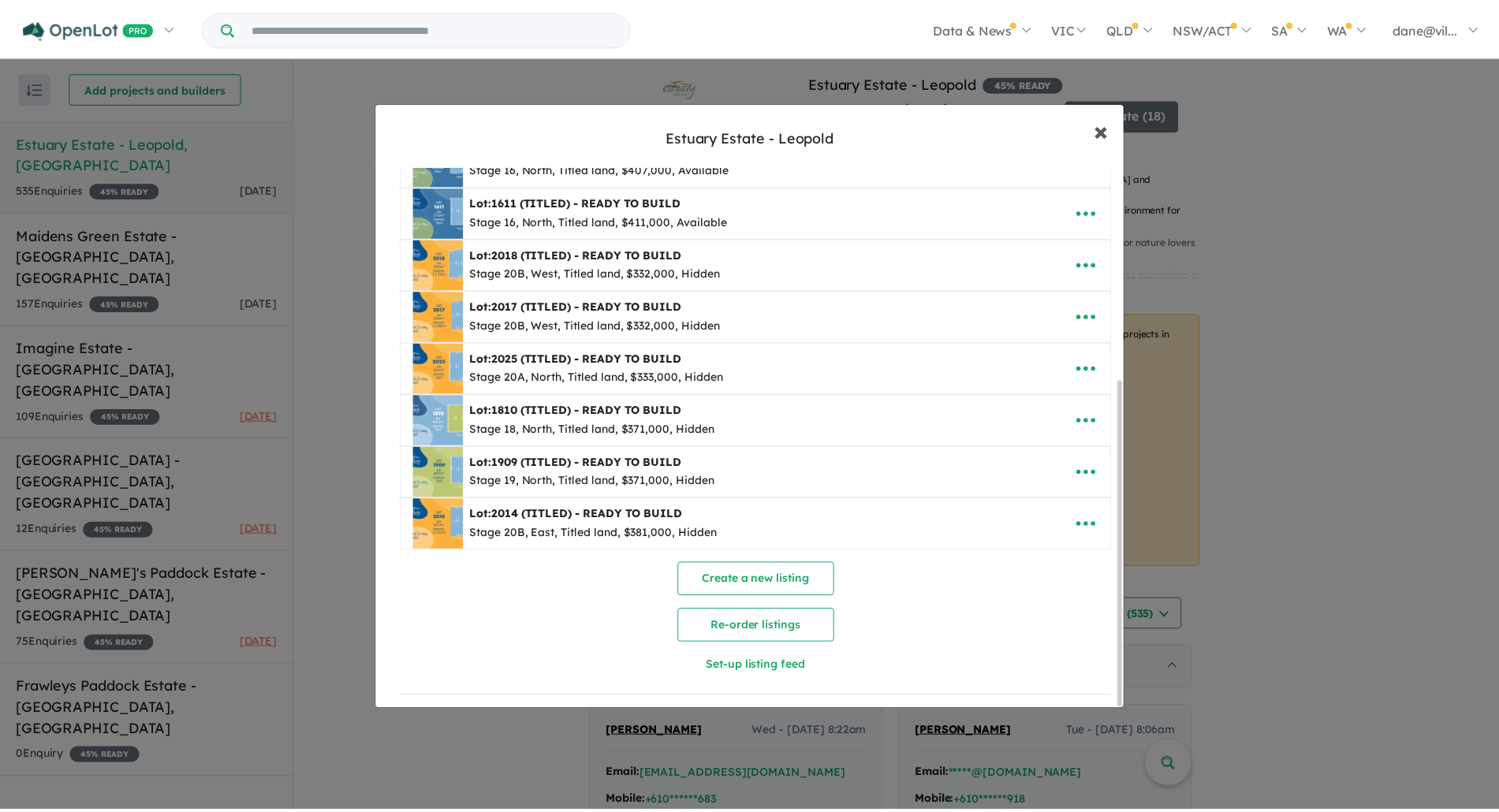
scroll to position [0, 0]
